Goal: Information Seeking & Learning: Check status

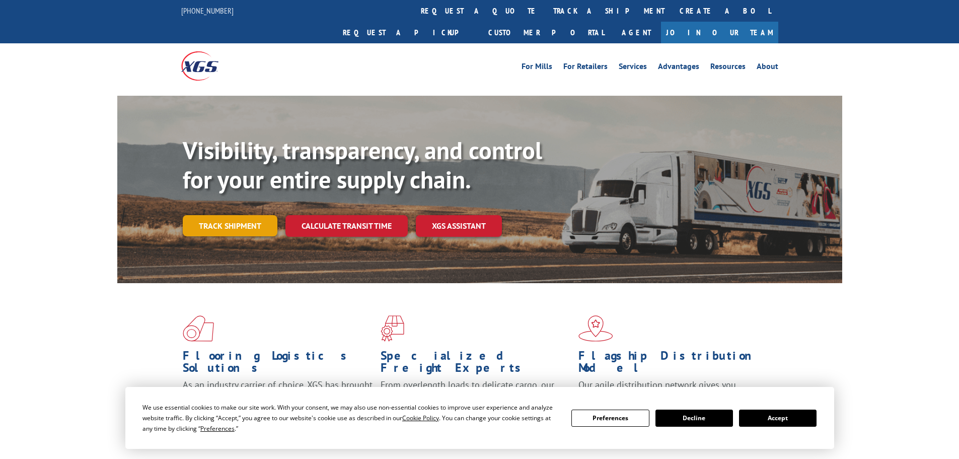
click at [238, 215] on link "Track shipment" at bounding box center [230, 225] width 95 height 21
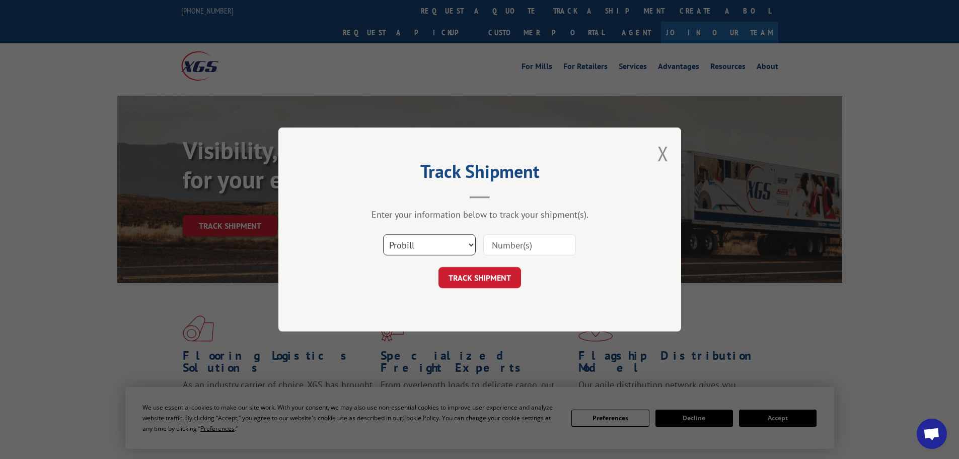
click at [423, 242] on select "Select category... Probill BOL PO" at bounding box center [429, 244] width 93 height 21
select select "po"
click at [383, 234] on select "Select category... Probill BOL PO" at bounding box center [429, 244] width 93 height 21
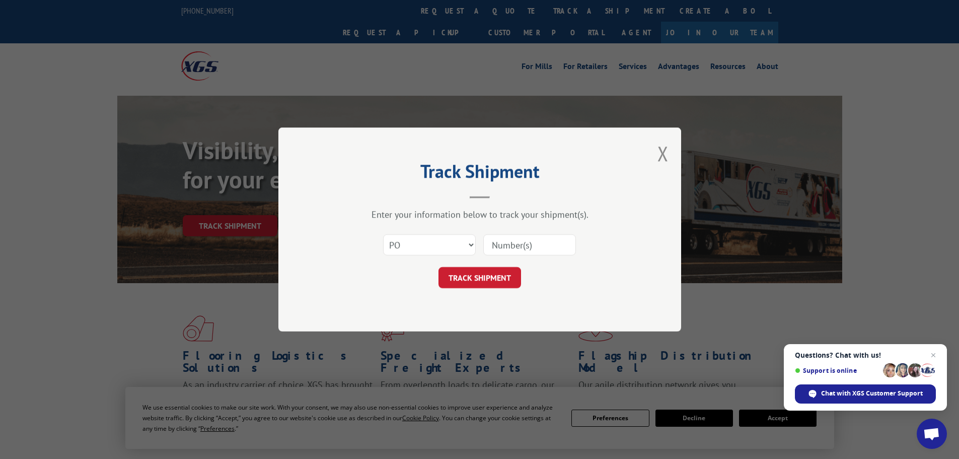
click at [502, 245] on input at bounding box center [530, 244] width 93 height 21
paste input "22533672"
type input "22533672"
click at [486, 282] on button "TRACK SHIPMENT" at bounding box center [480, 277] width 83 height 21
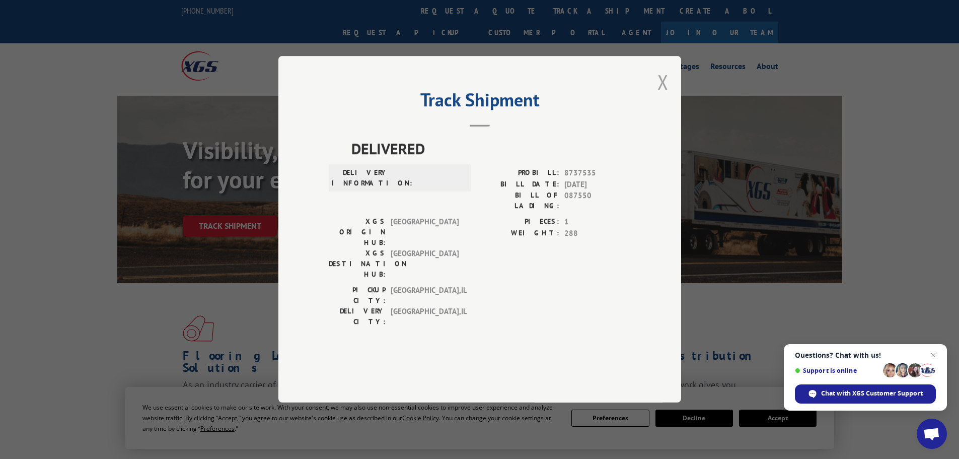
click at [662, 95] on button "Close modal" at bounding box center [663, 81] width 11 height 27
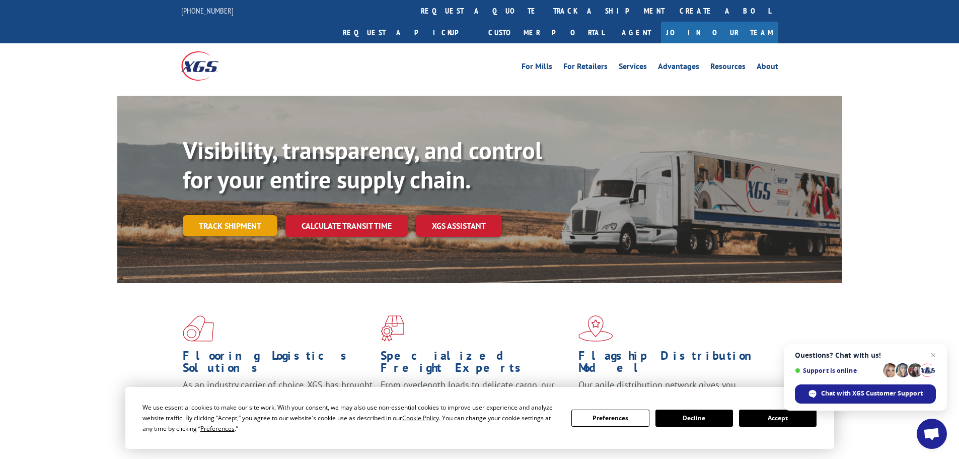
click at [208, 215] on link "Track shipment" at bounding box center [230, 225] width 95 height 21
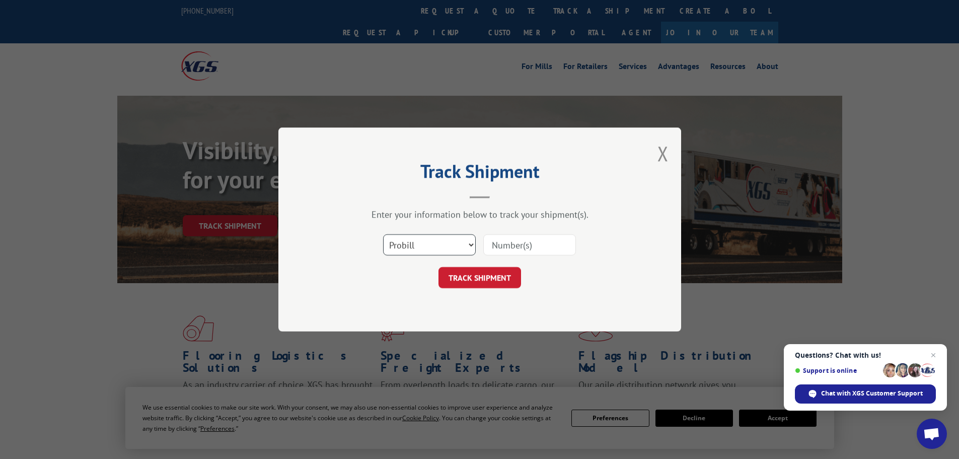
click at [432, 250] on select "Select category... Probill BOL PO" at bounding box center [429, 244] width 93 height 21
select select "bol"
click at [383, 234] on select "Select category... Probill BOL PO" at bounding box center [429, 244] width 93 height 21
click at [495, 247] on input at bounding box center [530, 244] width 93 height 21
paste input "5618834"
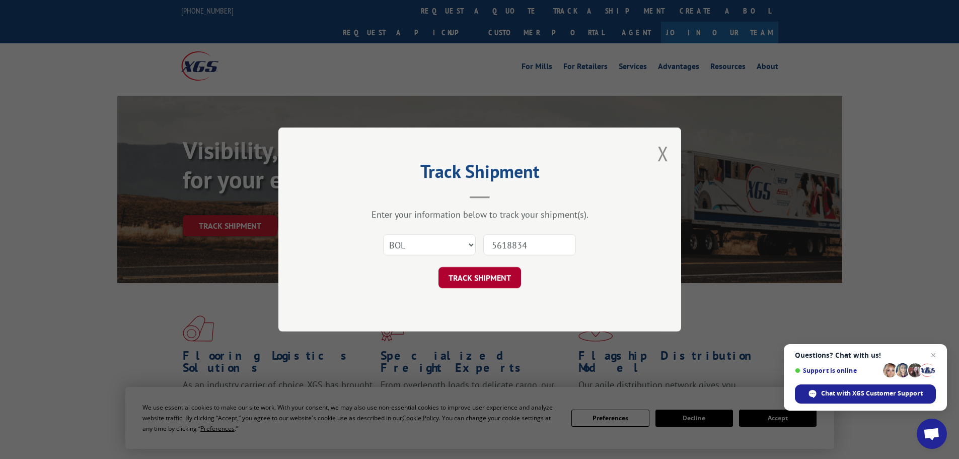
type input "5618834"
click at [472, 283] on button "TRACK SHIPMENT" at bounding box center [480, 277] width 83 height 21
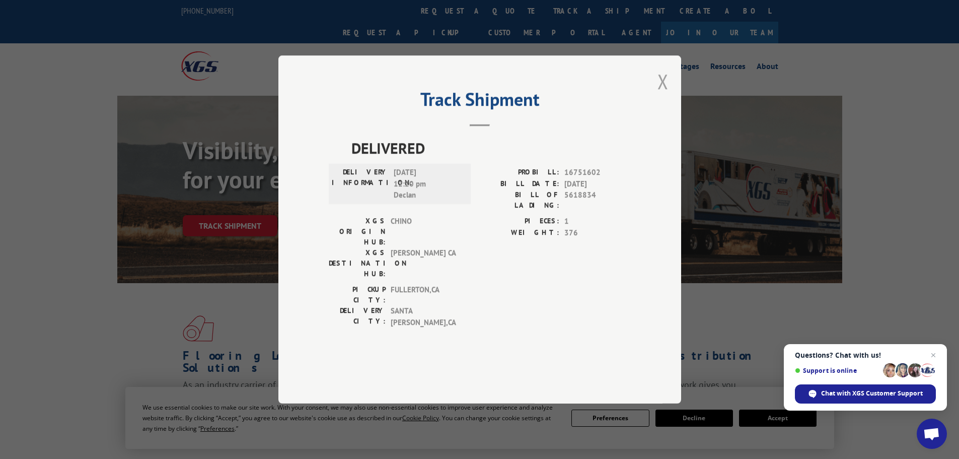
click at [660, 95] on button "Close modal" at bounding box center [663, 81] width 11 height 27
